Goal: Transaction & Acquisition: Purchase product/service

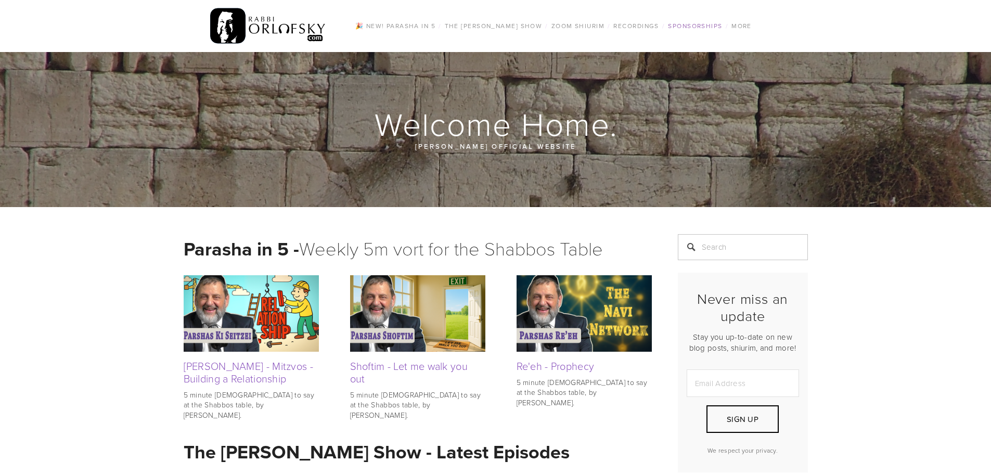
click at [701, 28] on link "Sponsorships" at bounding box center [695, 26] width 60 height 14
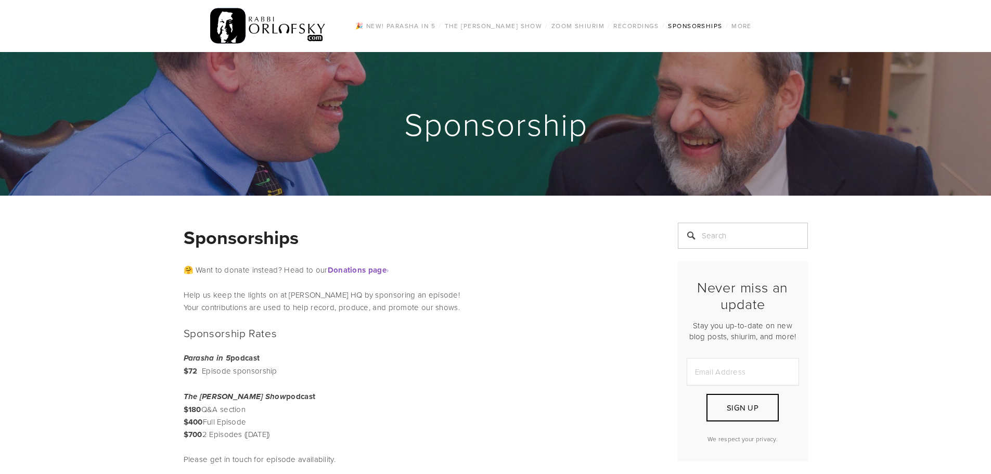
click at [379, 378] on div "Sponsorships 🤗 Want to donate instead? Head to our Donations page › Help us kee…" at bounding box center [418, 460] width 486 height 474
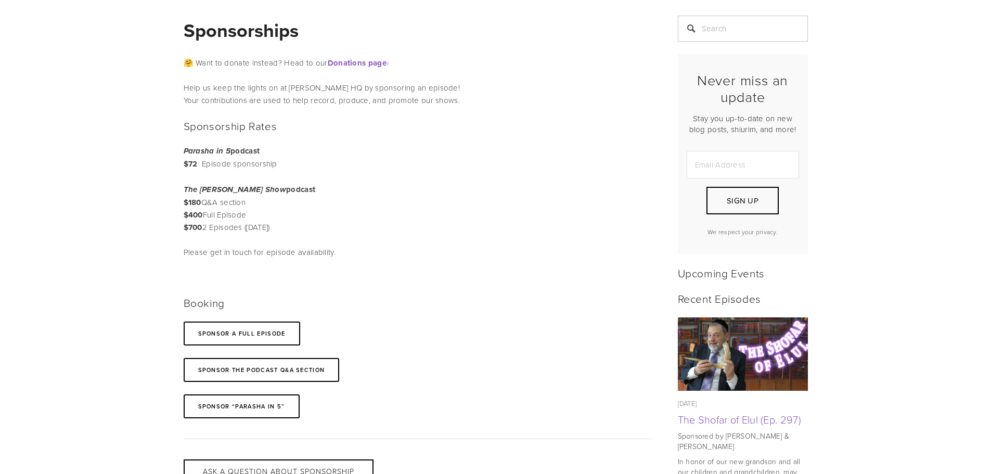
scroll to position [208, 0]
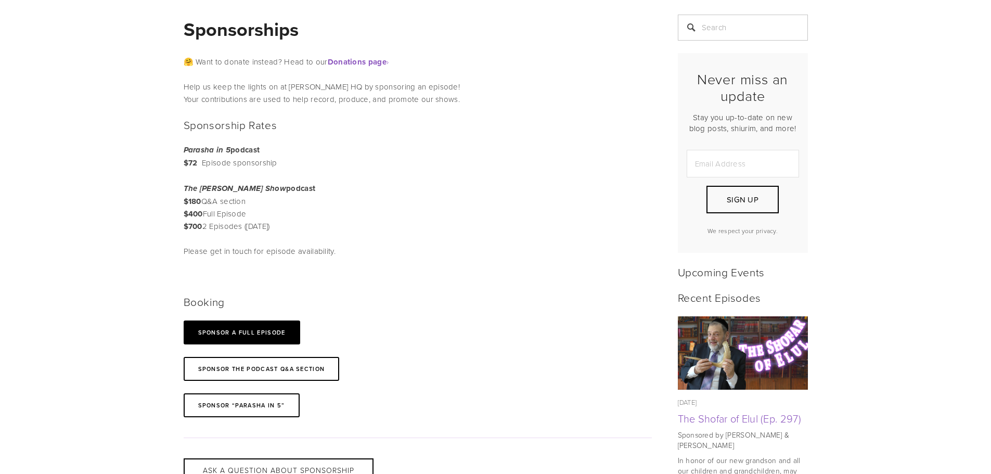
click at [257, 338] on link "SPONSOR A full Episode" at bounding box center [242, 333] width 117 height 24
